Goal: Task Accomplishment & Management: Complete application form

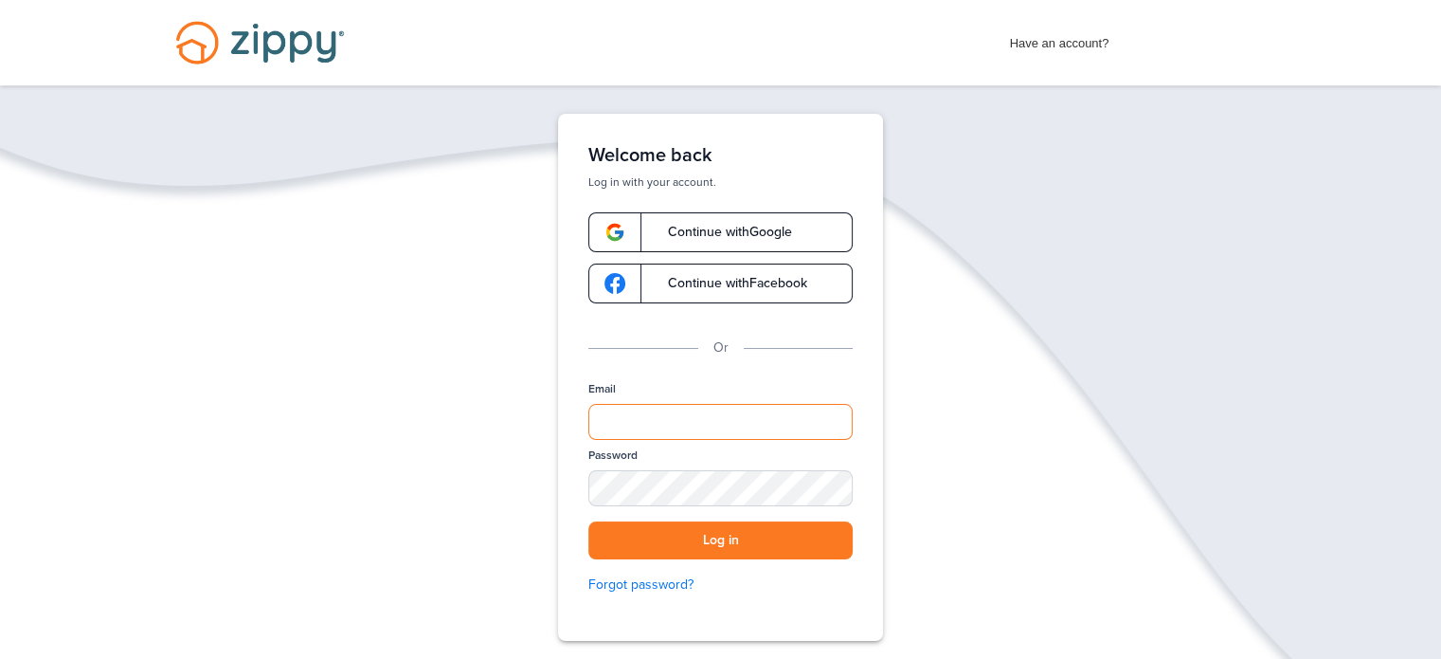
click at [672, 420] on input "Email" at bounding box center [720, 422] width 264 height 36
type input "**********"
click at [588, 521] on button "Log in" at bounding box center [720, 540] width 264 height 39
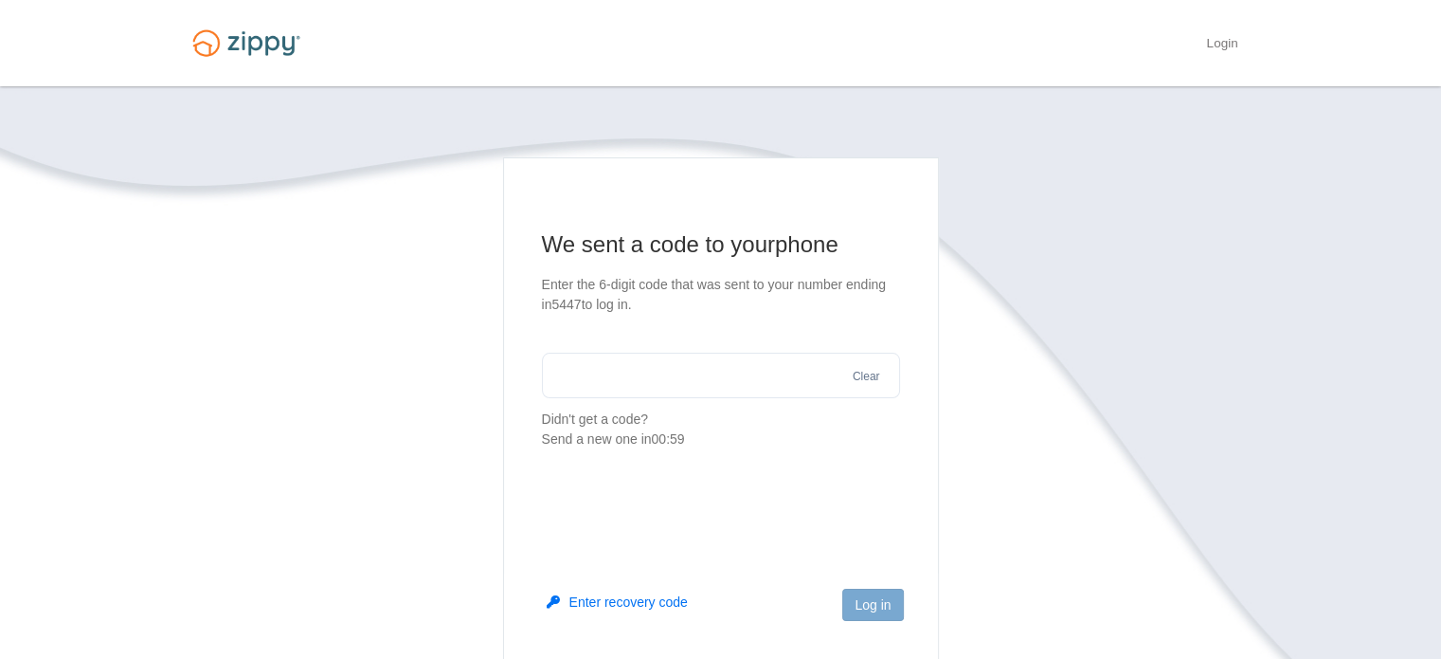
click at [656, 386] on input "text" at bounding box center [721, 375] width 358 height 45
type input "******"
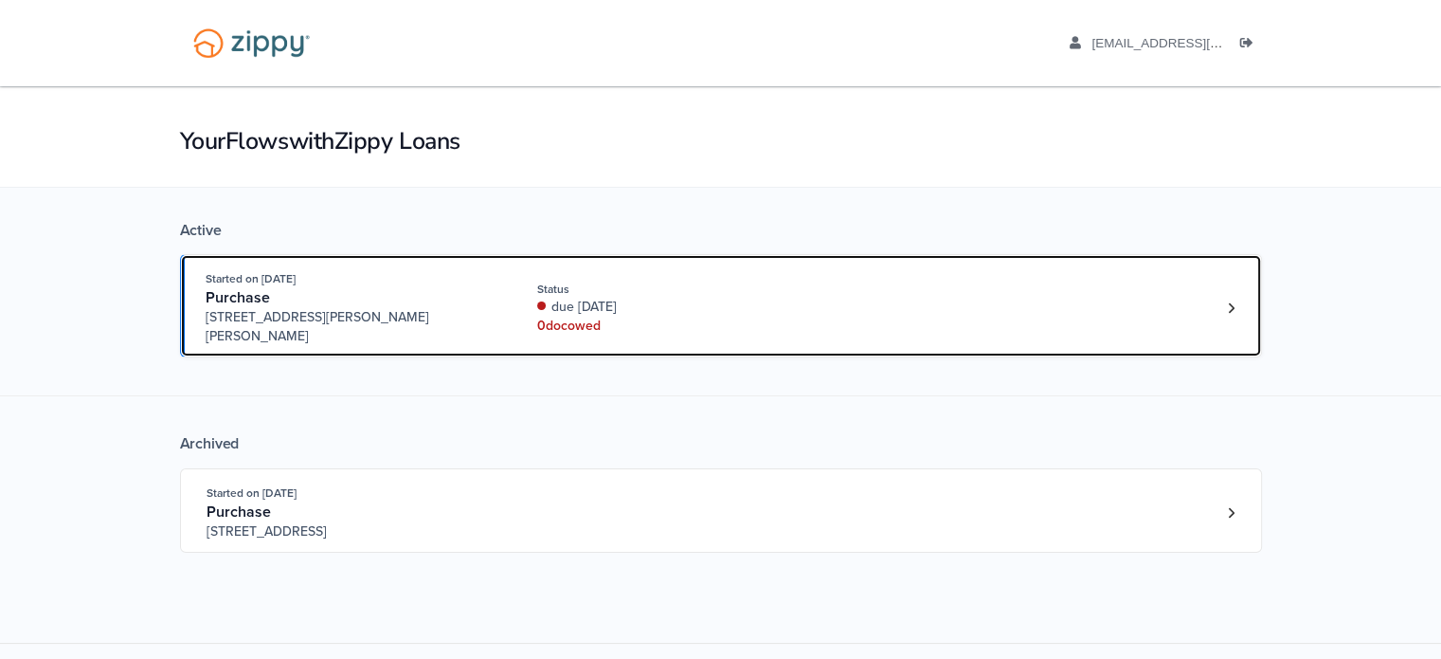
click at [694, 316] on div "0 doc owed" at bounding box center [663, 325] width 253 height 19
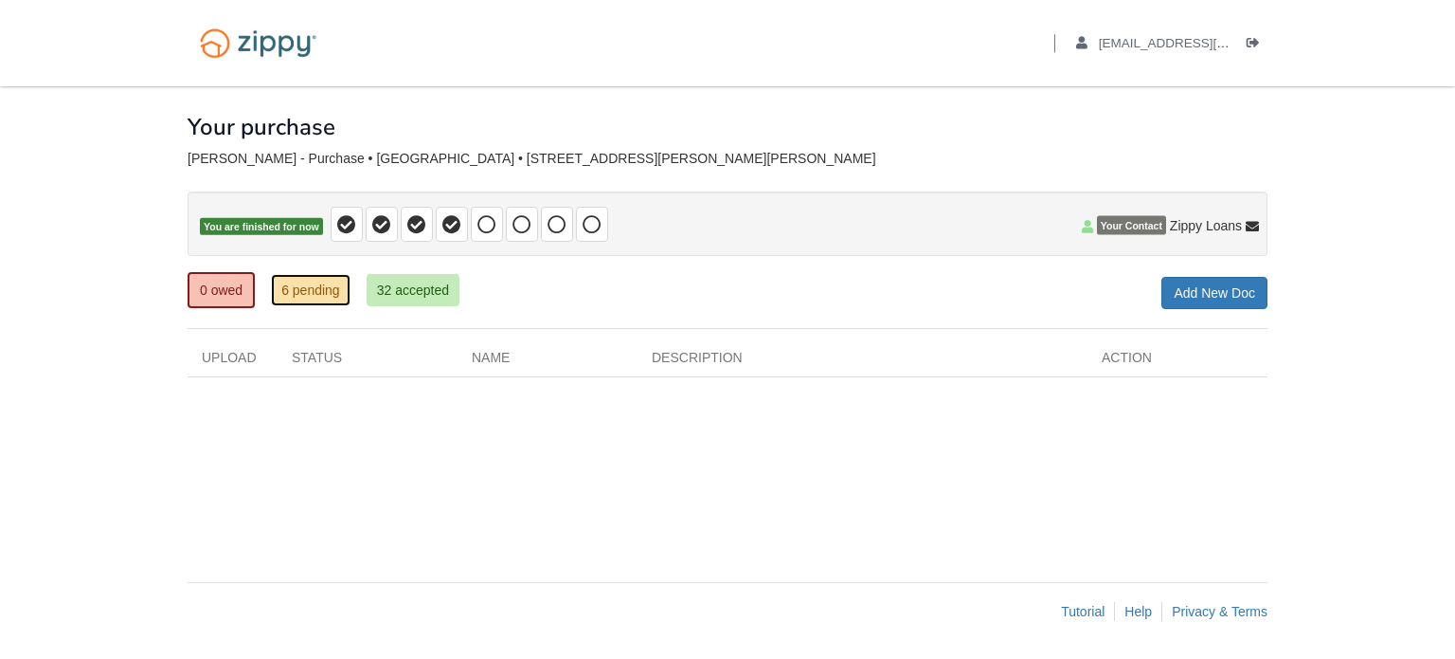
click at [319, 285] on link "6 pending" at bounding box center [311, 290] width 80 height 32
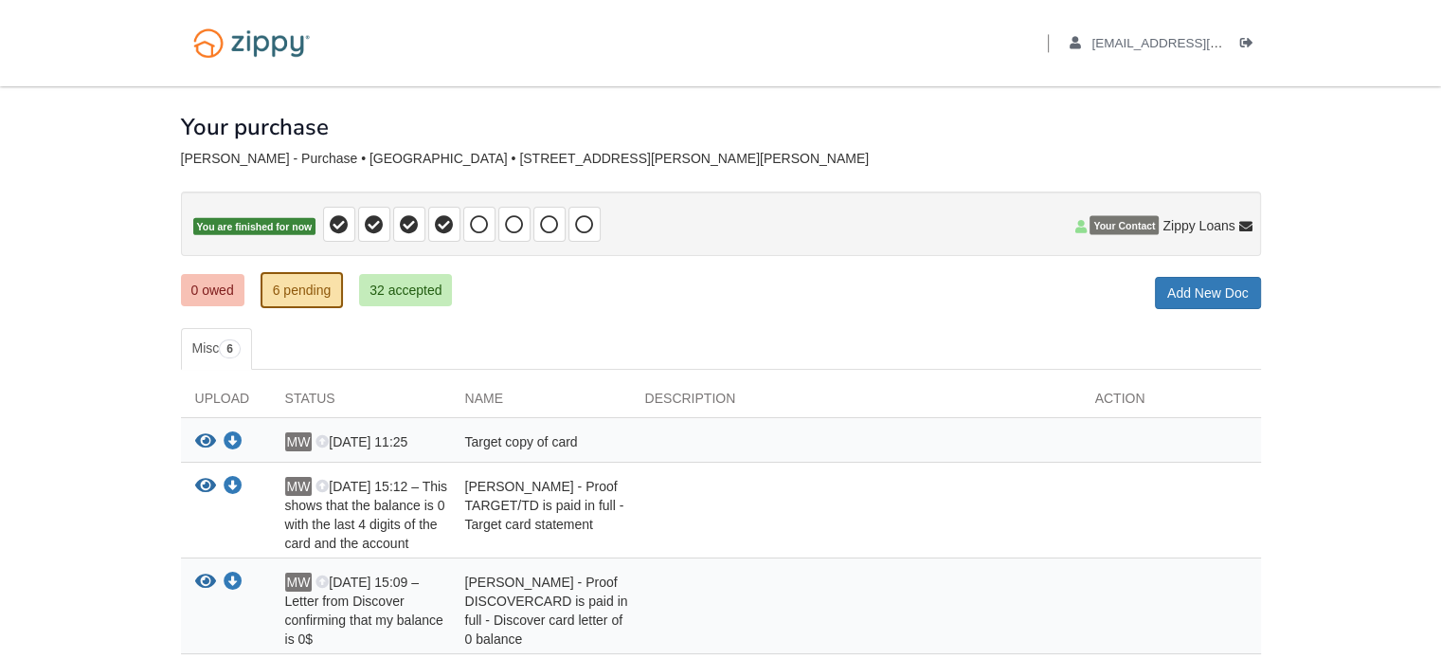
scroll to position [136, 0]
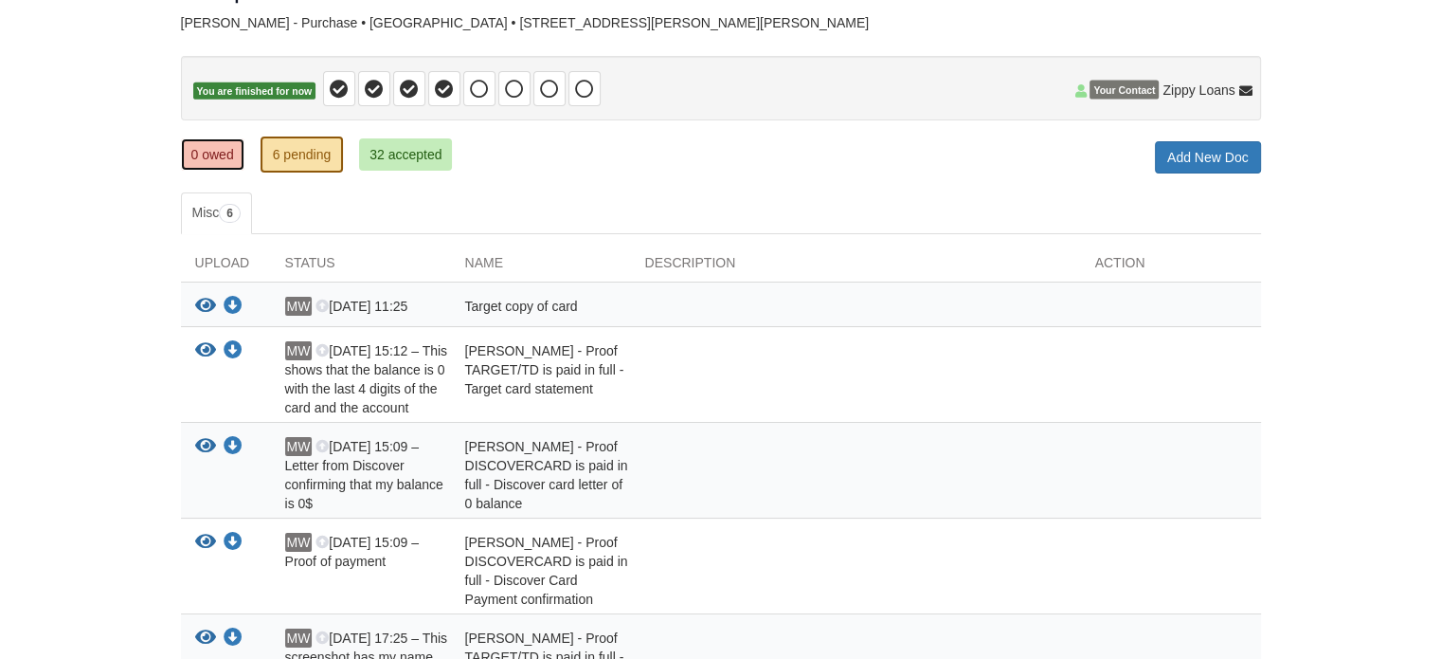
click at [220, 157] on link "0 owed" at bounding box center [212, 154] width 63 height 32
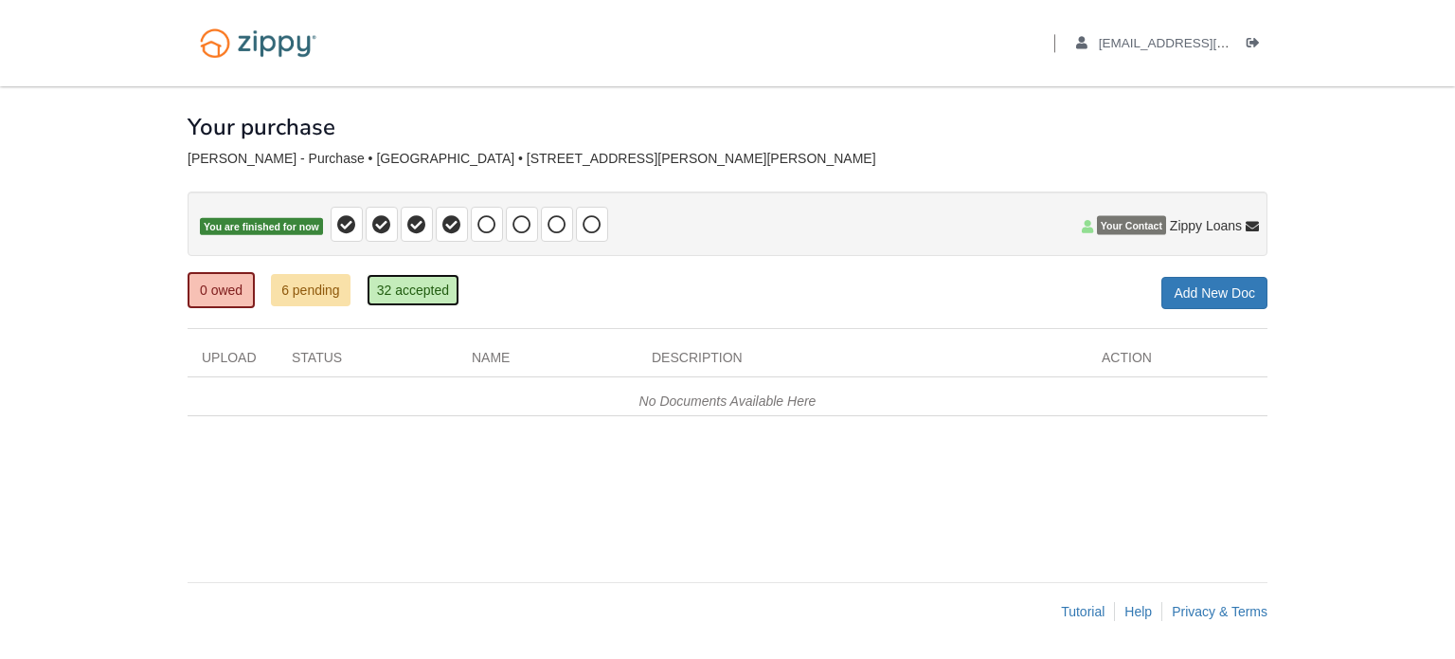
click at [416, 282] on link "32 accepted" at bounding box center [413, 290] width 93 height 32
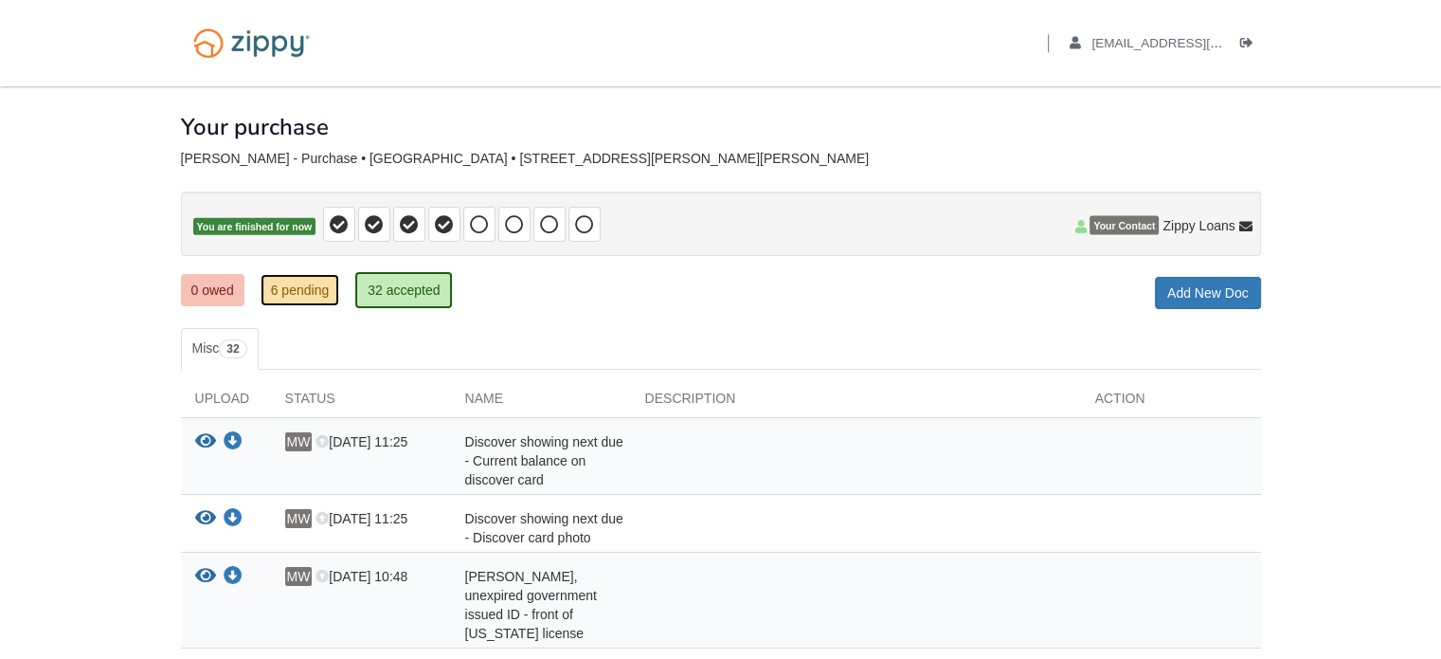
click at [280, 283] on link "6 pending" at bounding box center [301, 290] width 80 height 32
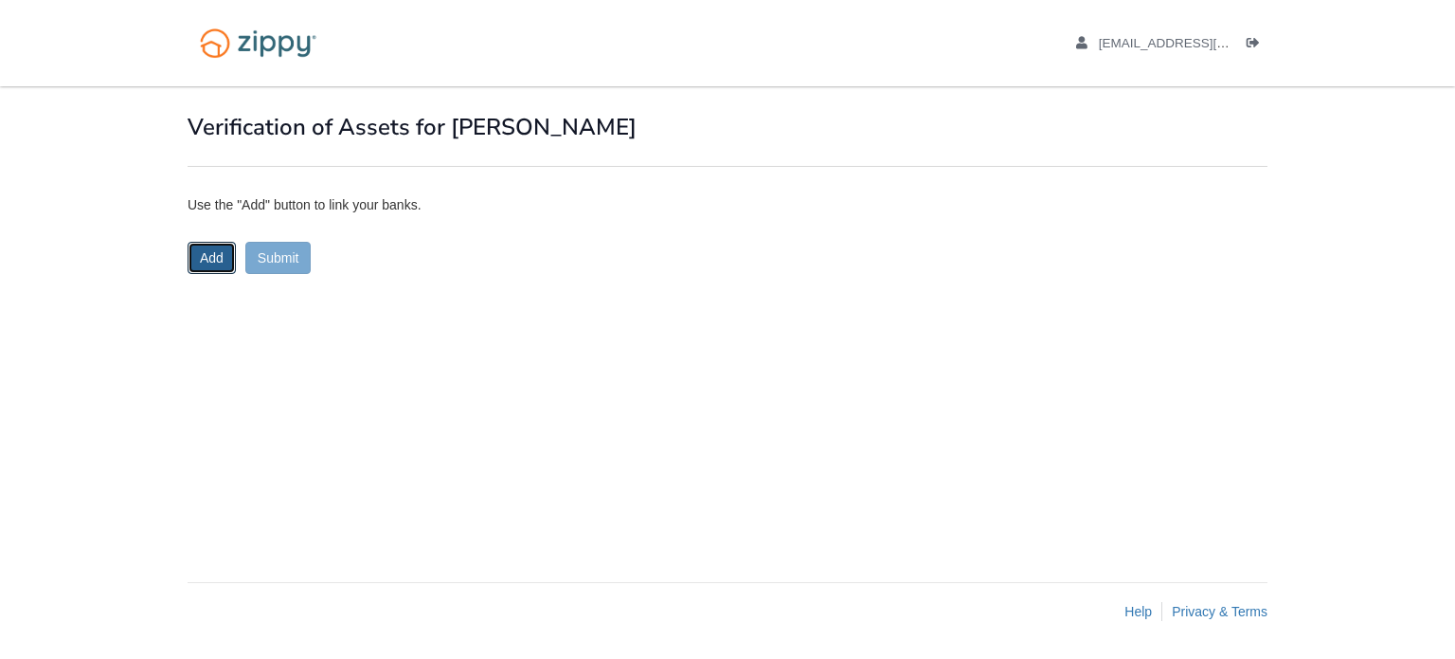
click at [216, 257] on button "Add" at bounding box center [212, 258] width 48 height 32
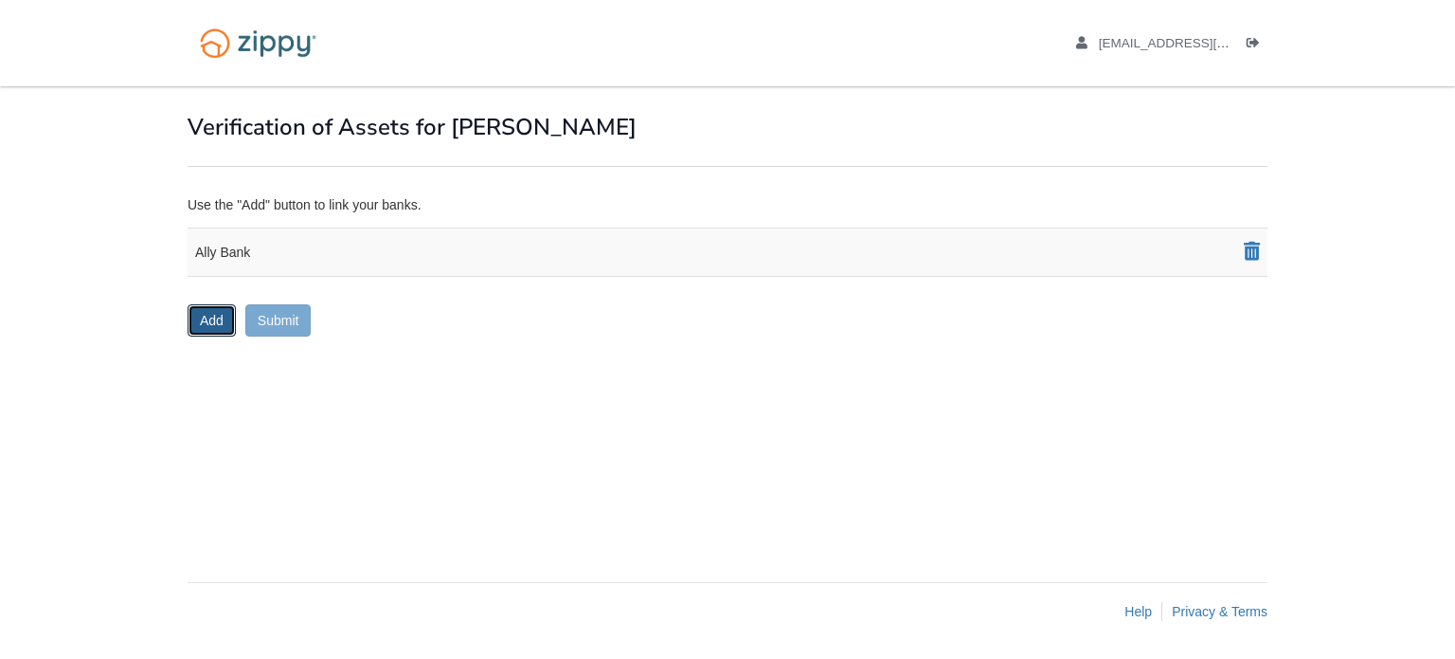
click at [213, 318] on button "Add" at bounding box center [212, 320] width 48 height 32
click at [277, 308] on button "Submit" at bounding box center [278, 320] width 66 height 32
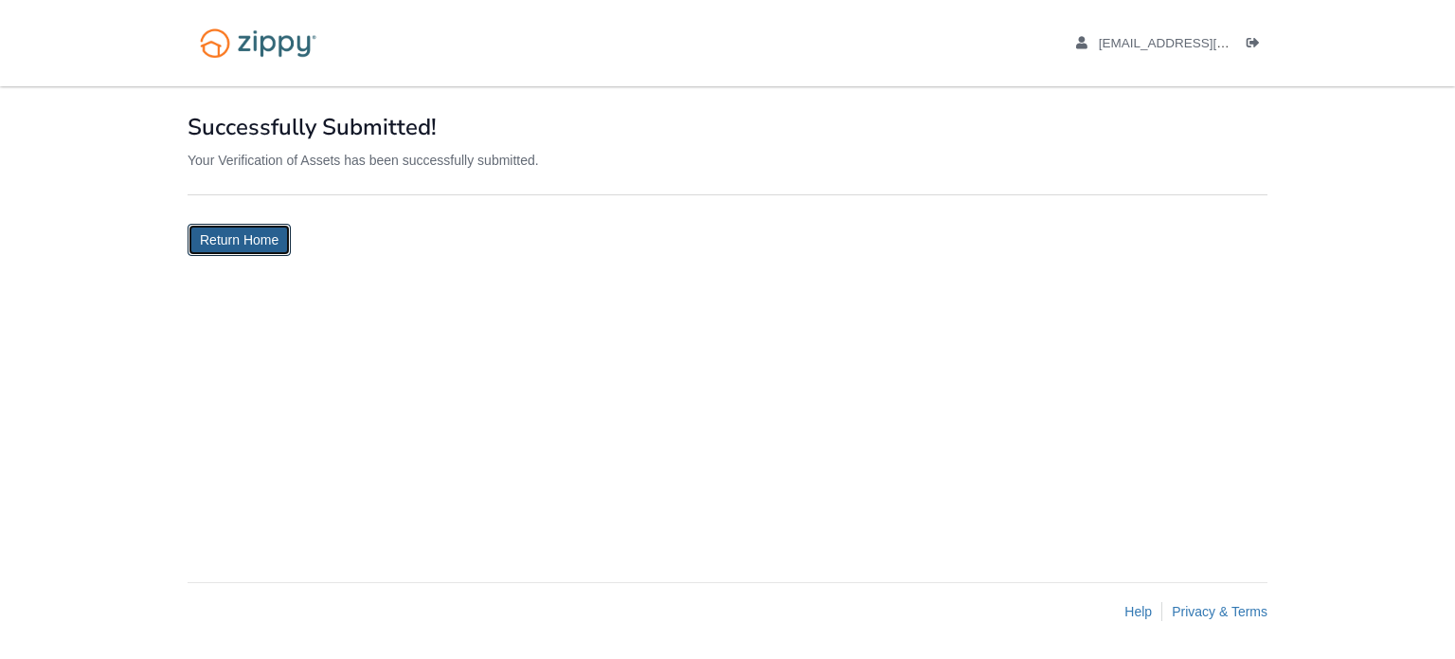
click at [252, 233] on link "Return Home" at bounding box center [239, 240] width 103 height 32
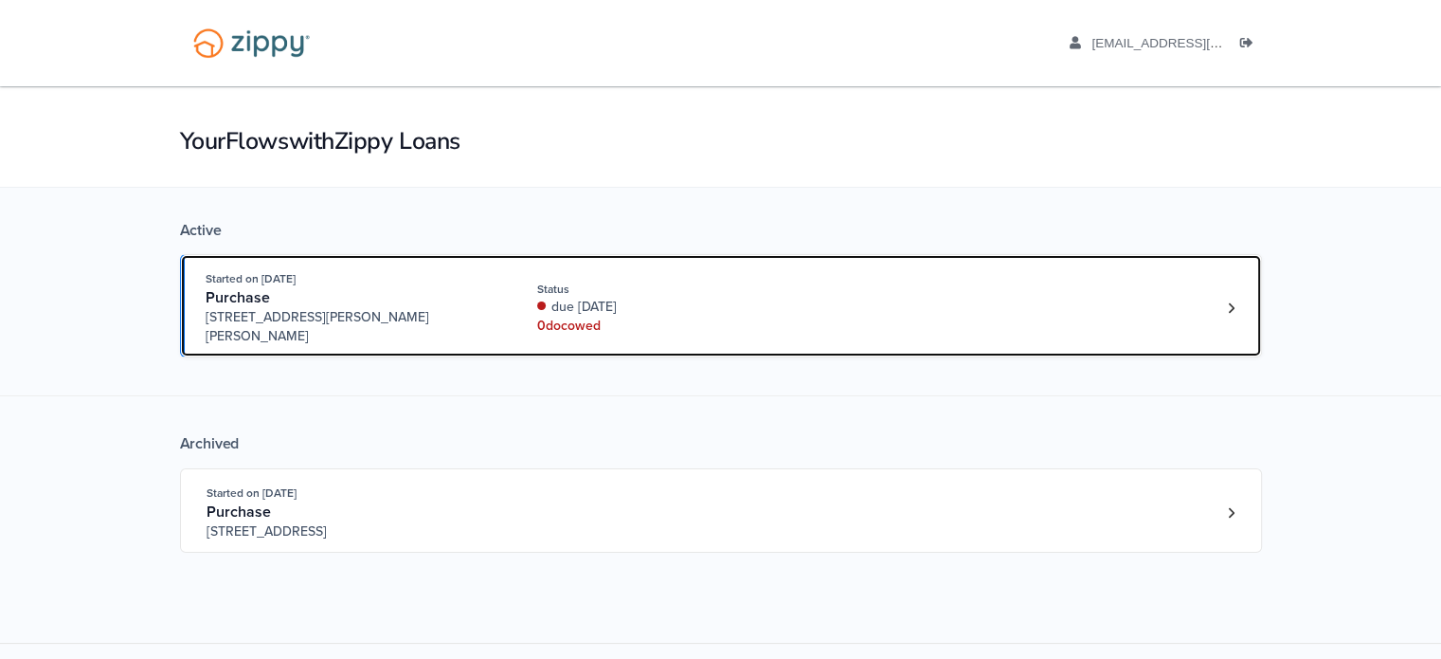
click at [451, 290] on div "Purchase" at bounding box center [350, 298] width 289 height 20
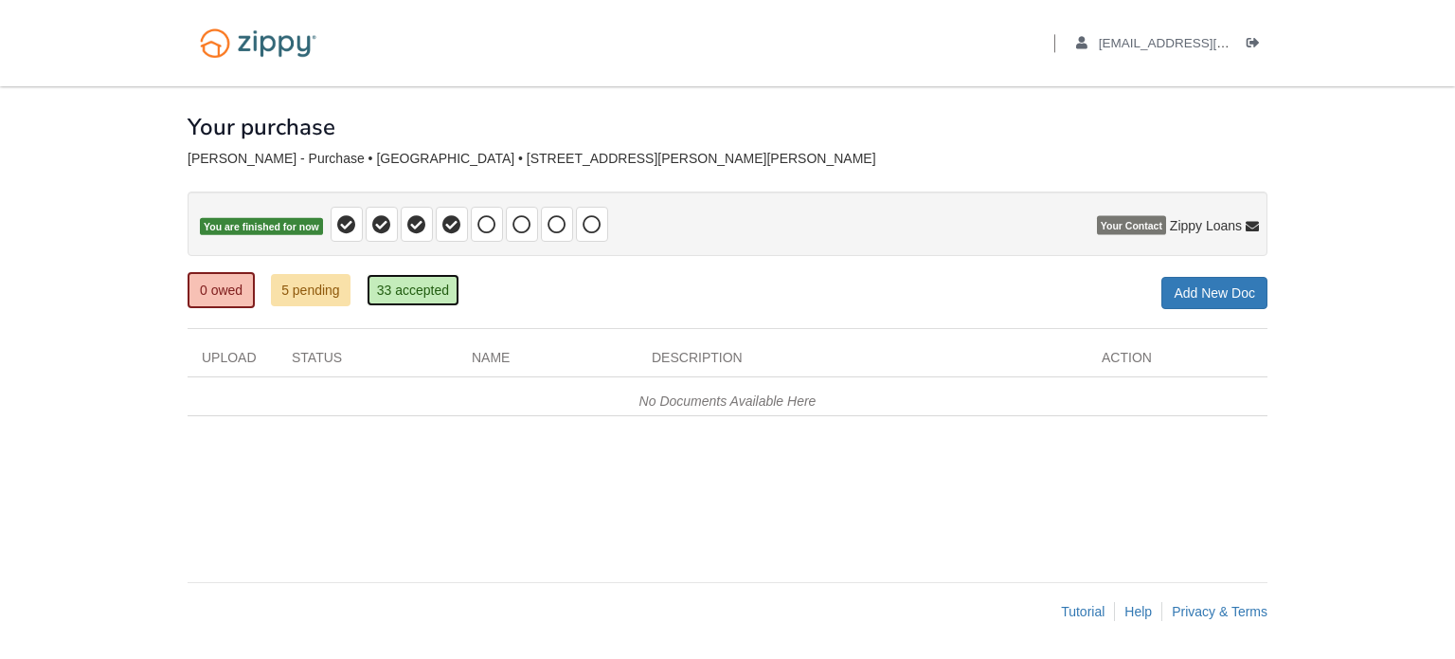
click at [408, 291] on link "33 accepted" at bounding box center [413, 290] width 93 height 32
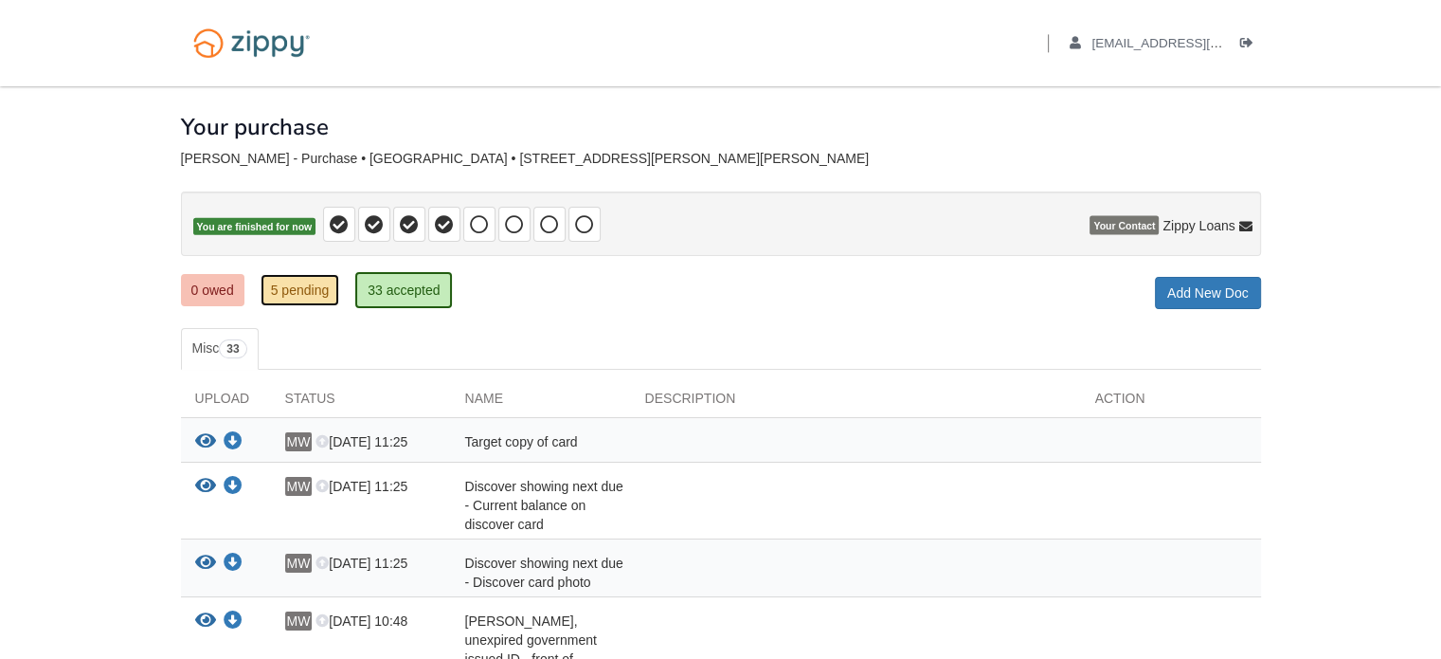
click at [294, 291] on link "5 pending" at bounding box center [301, 290] width 80 height 32
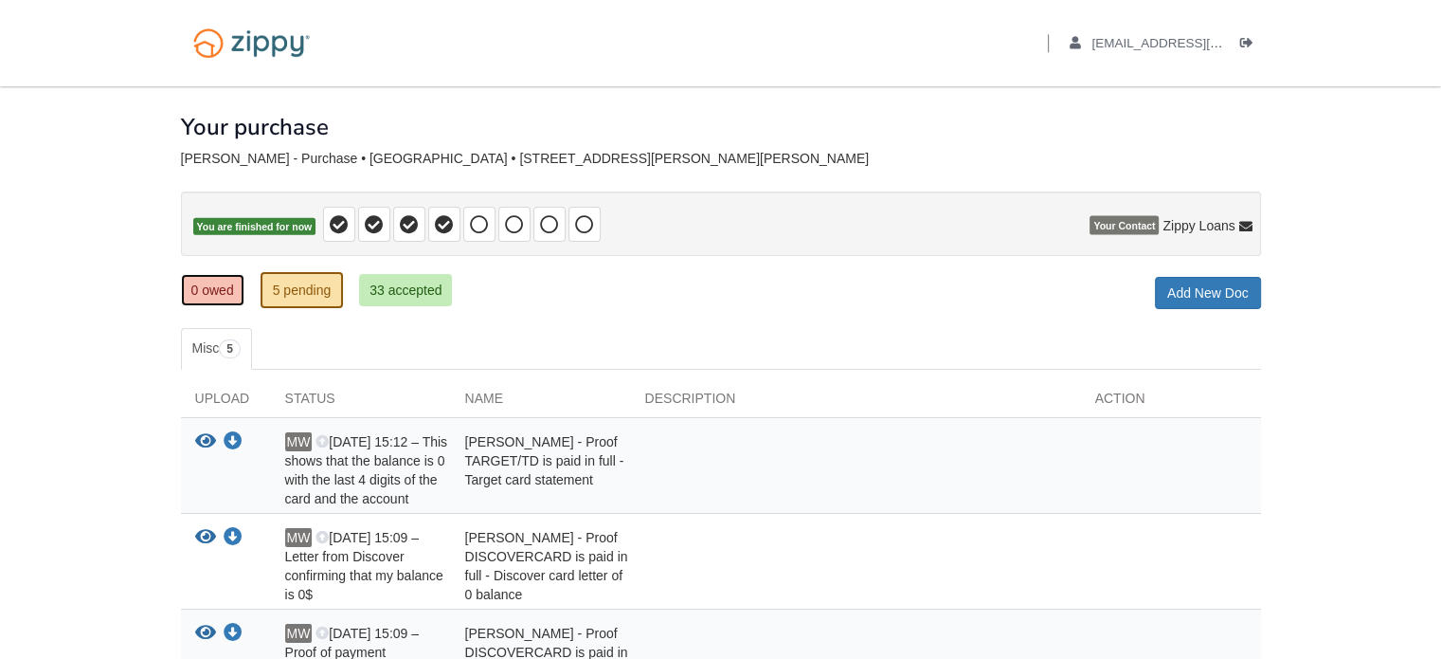
click at [199, 280] on link "0 owed" at bounding box center [212, 290] width 63 height 32
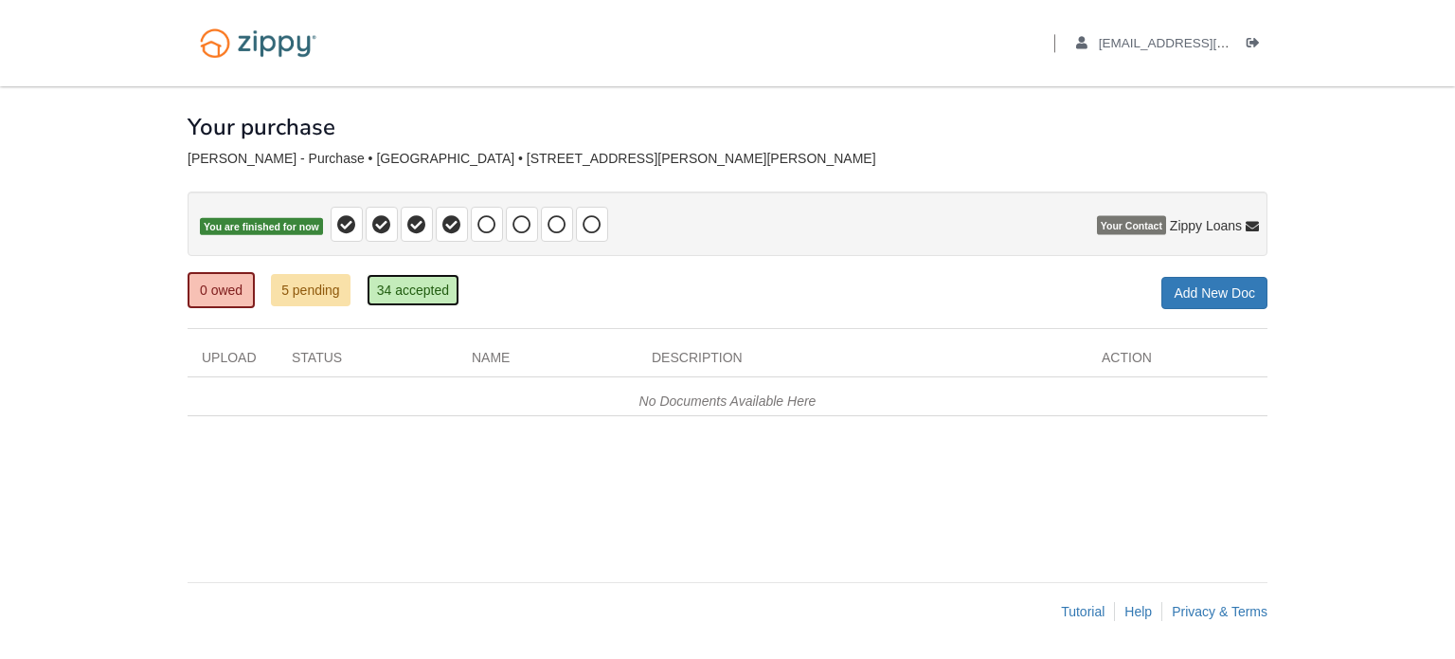
click at [389, 298] on link "34 accepted" at bounding box center [413, 290] width 93 height 32
